Goal: Task Accomplishment & Management: Use online tool/utility

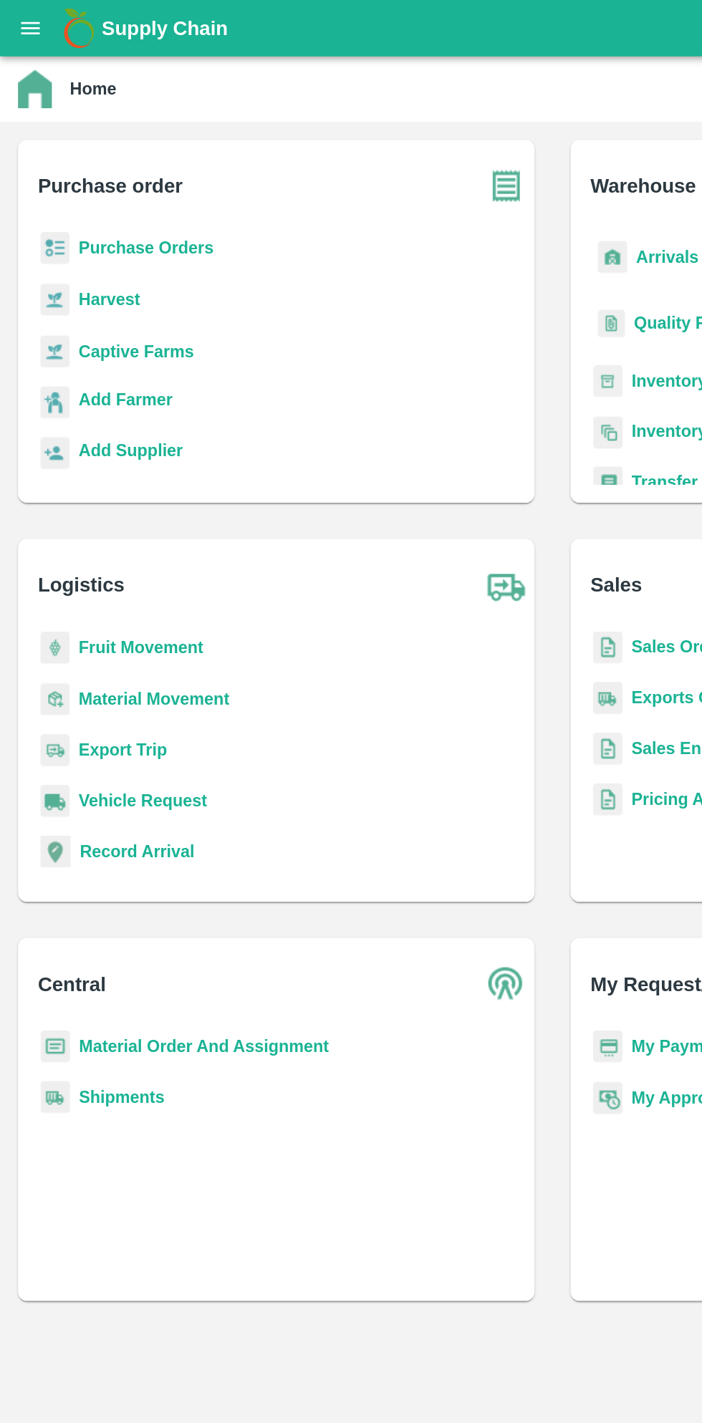
click at [145, 151] on div "Purchase Orders" at bounding box center [175, 164] width 305 height 32
click at [104, 159] on b "Purchase Orders" at bounding box center [93, 157] width 86 height 11
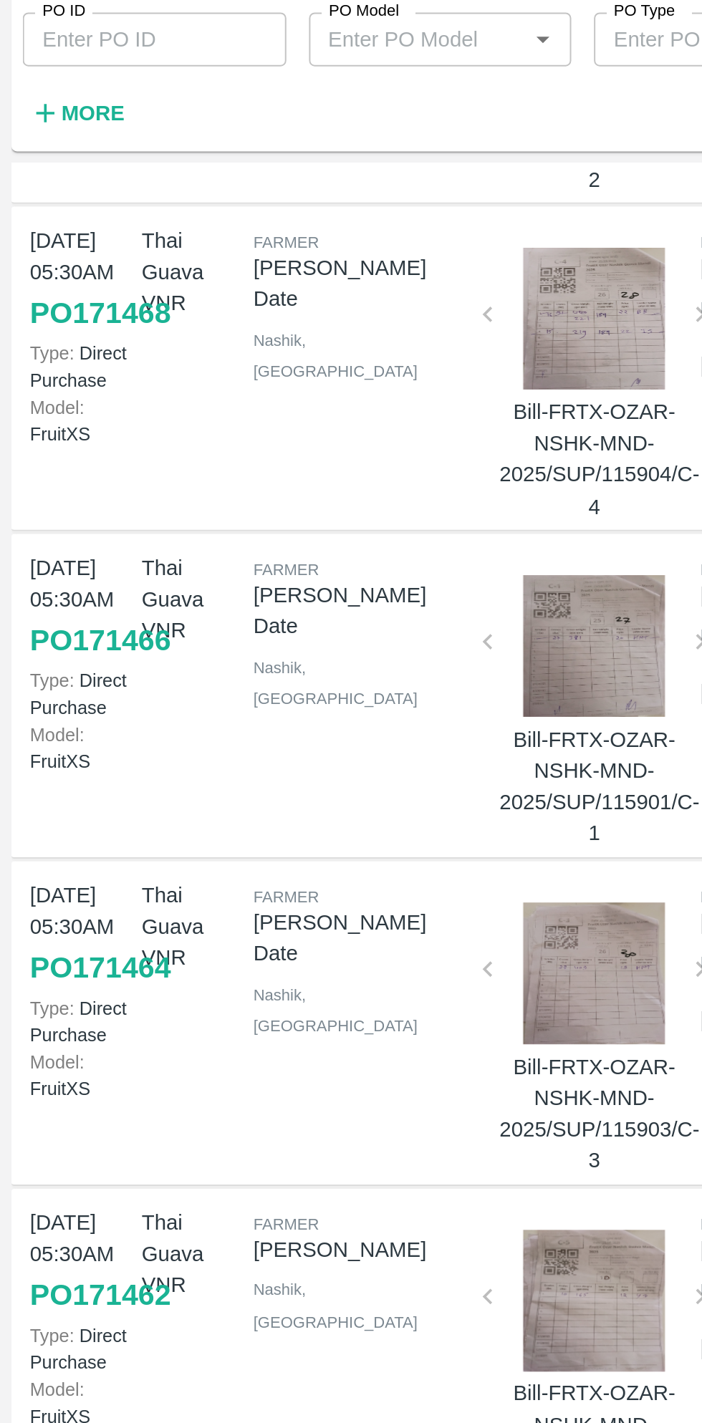
scroll to position [436, 0]
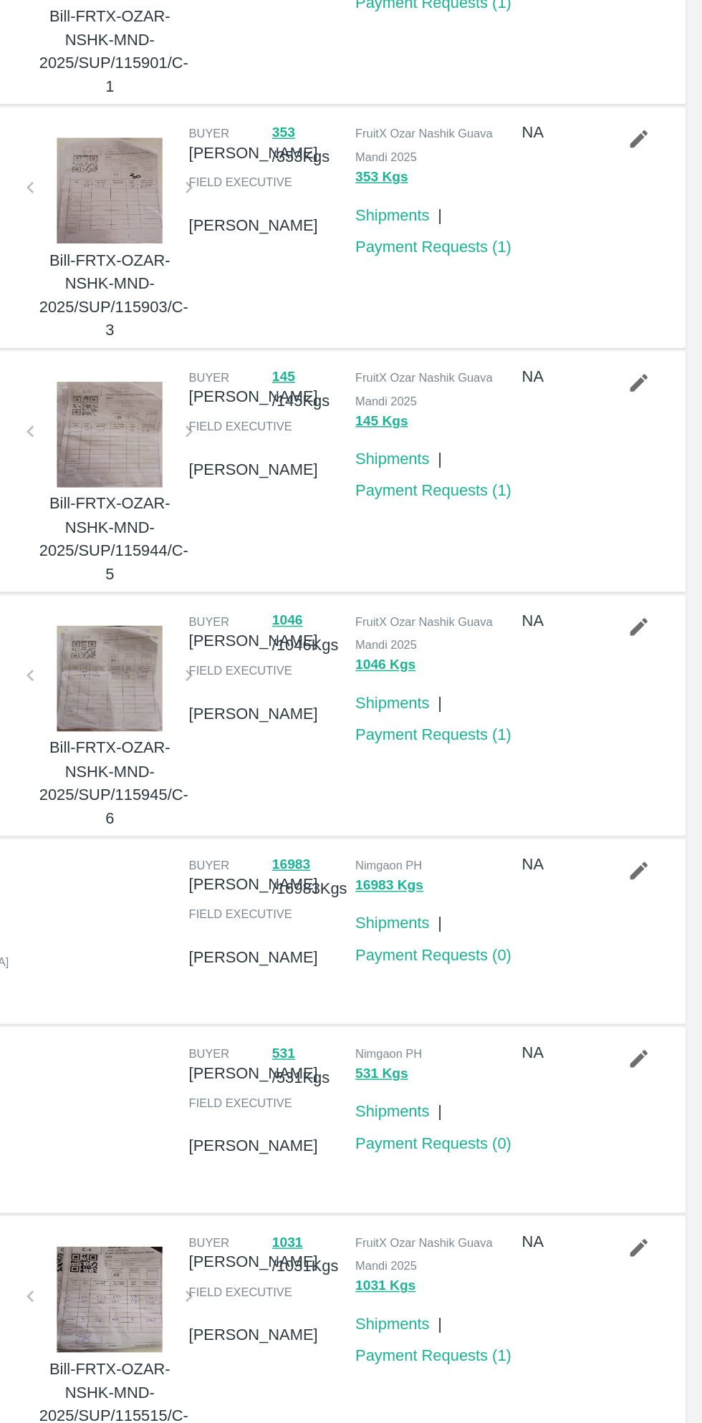
click at [545, 1036] on link "Payment Requests ( 0 )" at bounding box center [520, 1041] width 106 height 11
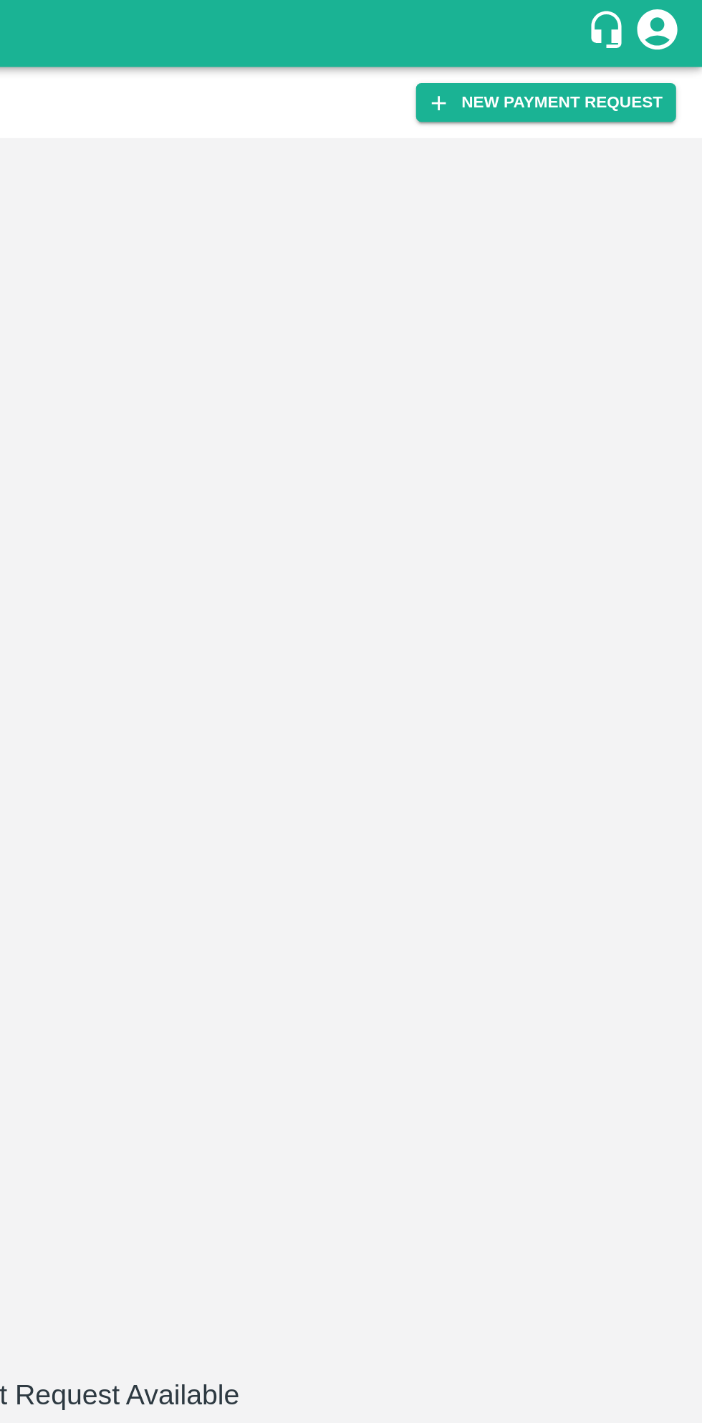
click at [633, 59] on button "New Payment Request" at bounding box center [618, 54] width 139 height 21
